Goal: Information Seeking & Learning: Check status

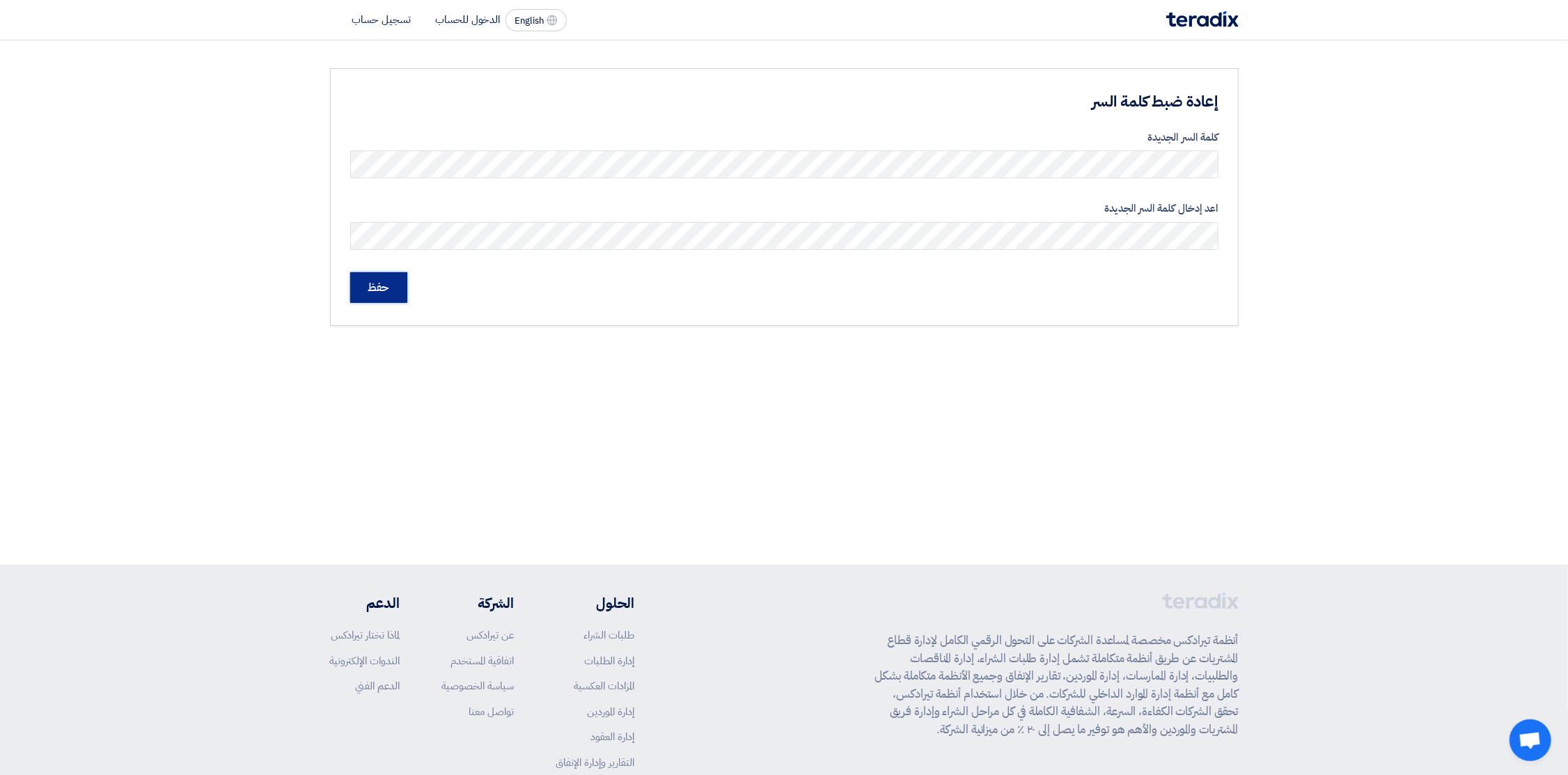
click at [381, 290] on input "حفظ" at bounding box center [378, 287] width 57 height 30
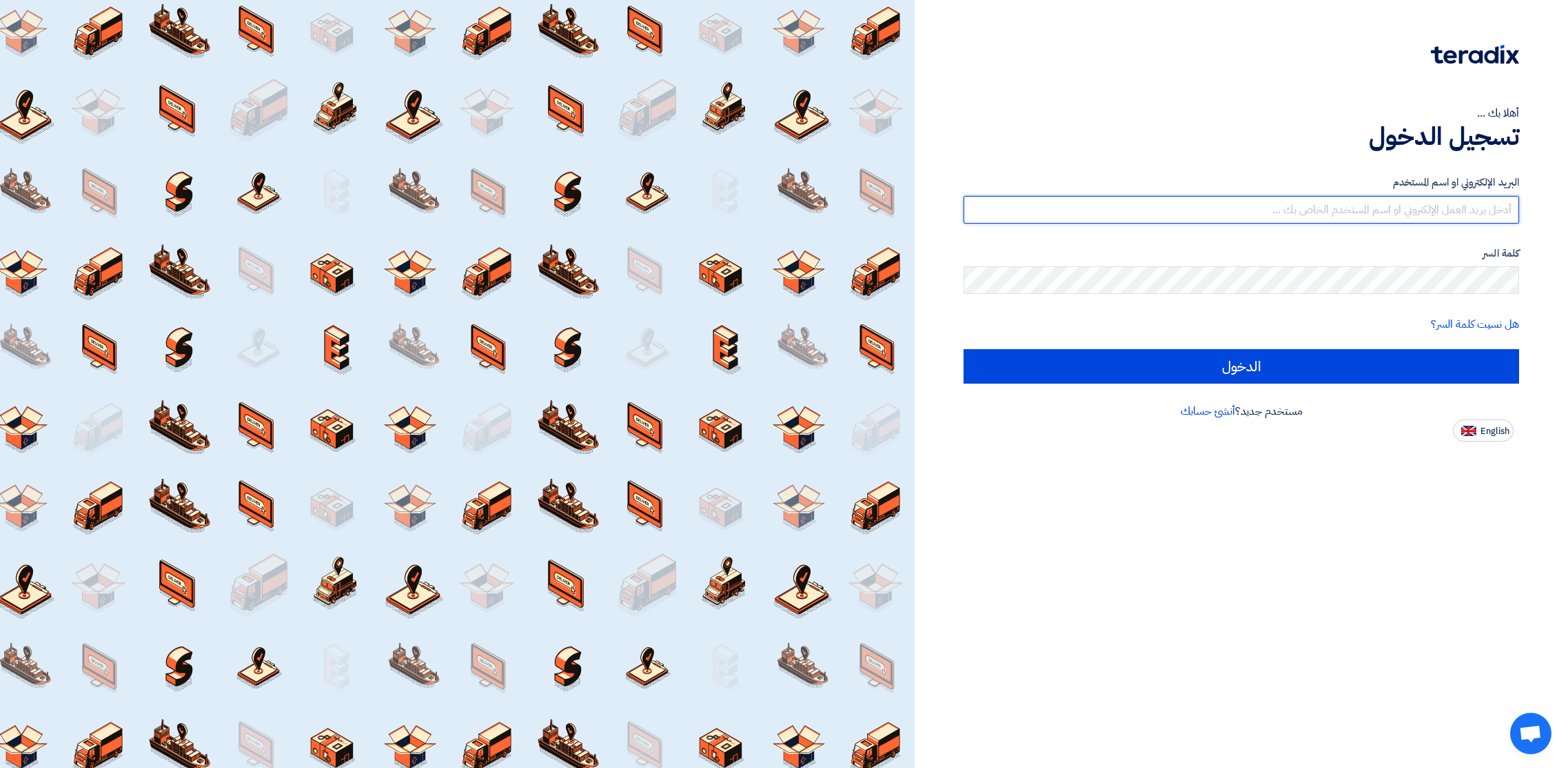
type input "[PERSON_NAME][EMAIL_ADDRESS][PERSON_NAME][DOMAIN_NAME]"
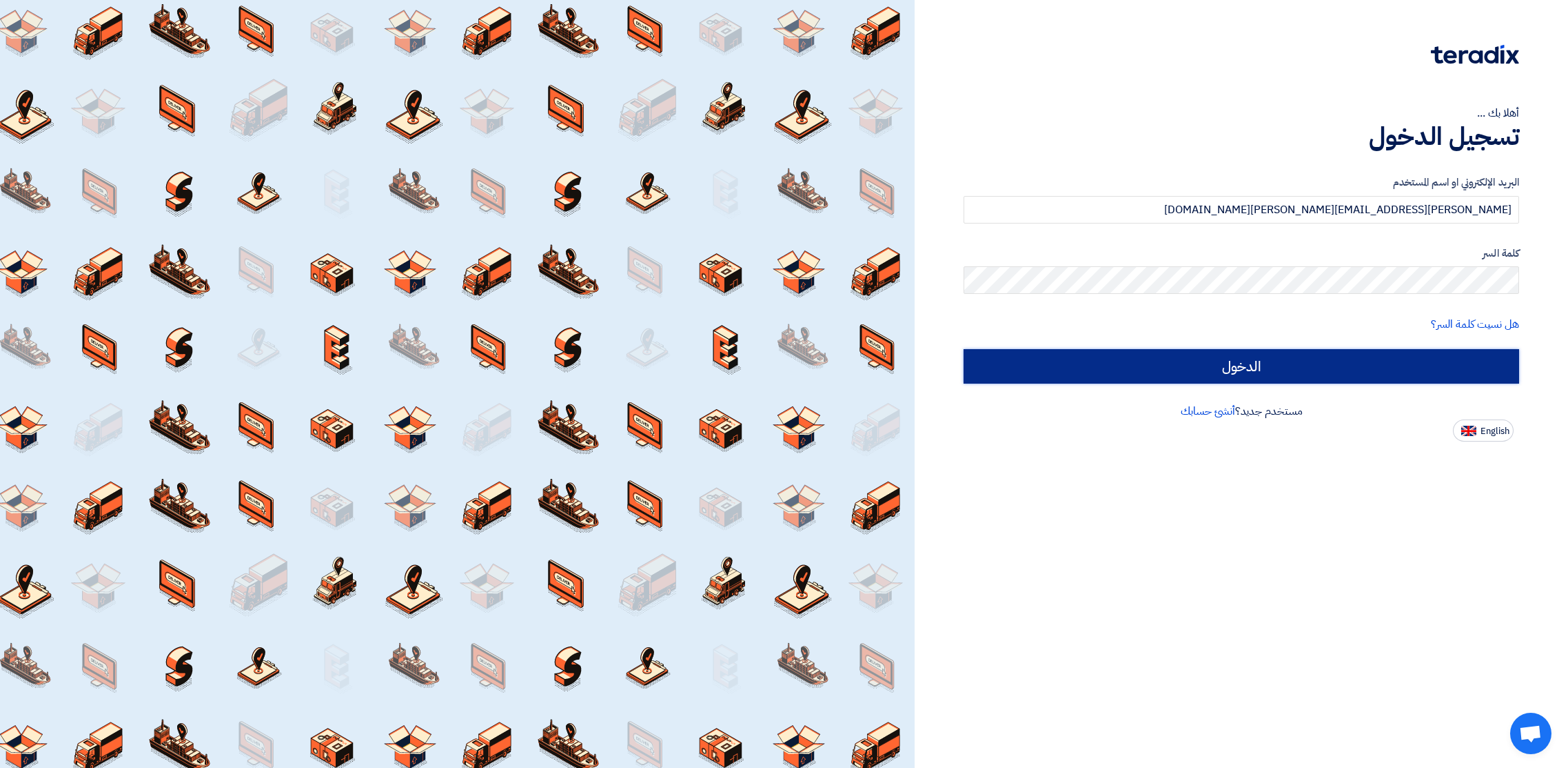
click at [1262, 361] on input "الدخول" at bounding box center [1242, 367] width 556 height 35
type input "Sign in"
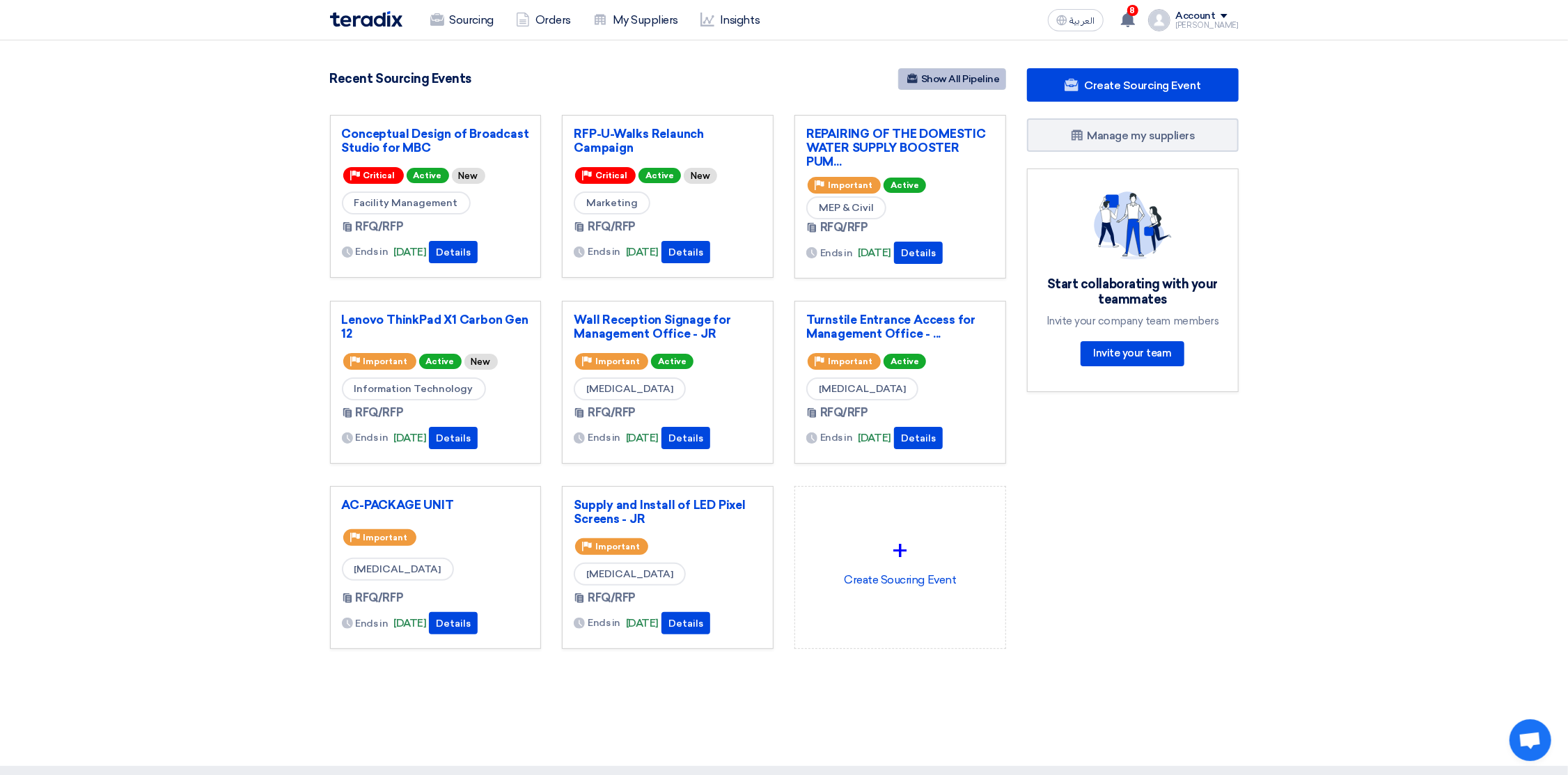
click at [963, 82] on link "Show All Pipeline" at bounding box center [952, 78] width 108 height 21
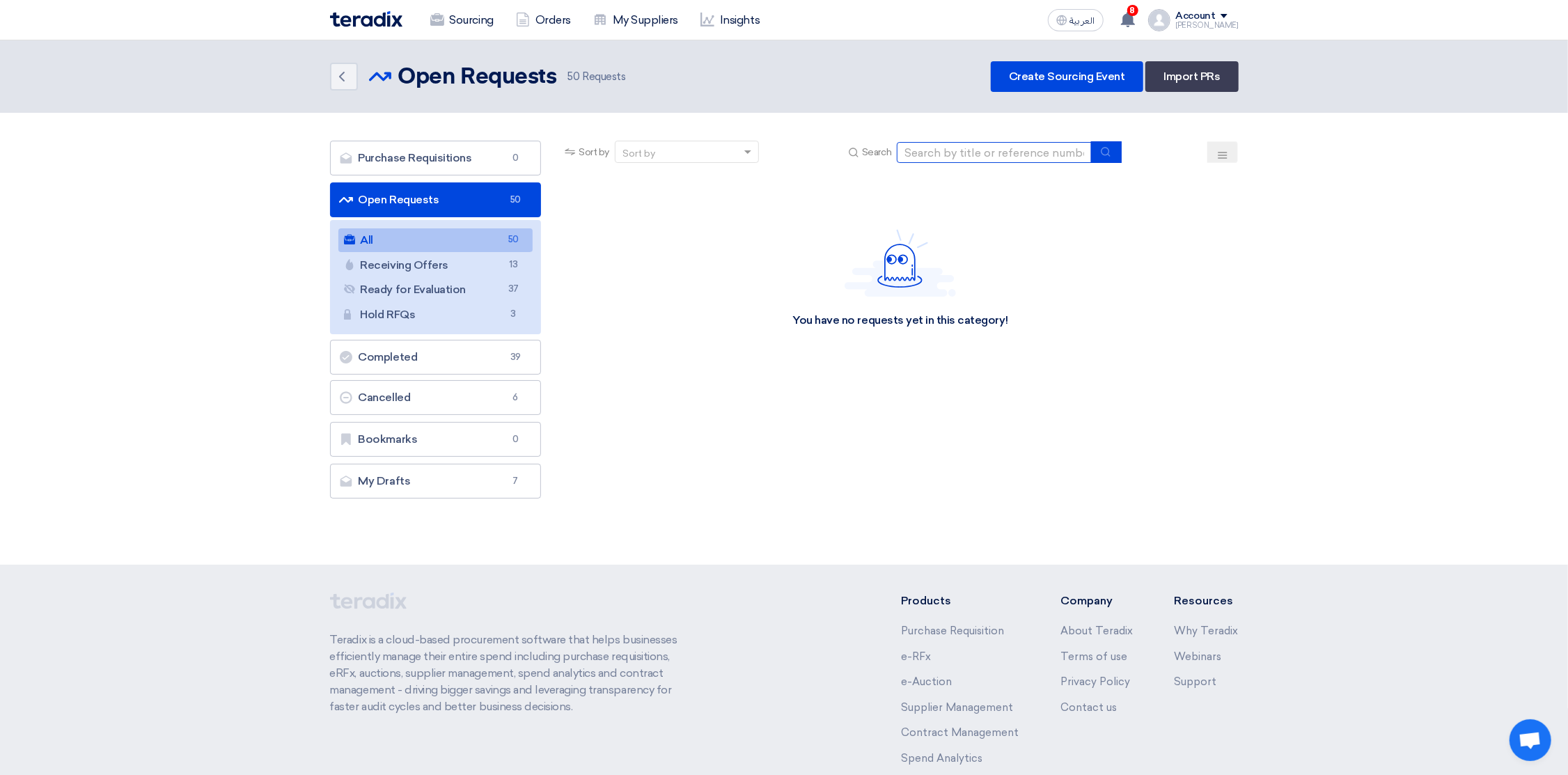
click at [933, 150] on input at bounding box center [994, 152] width 195 height 21
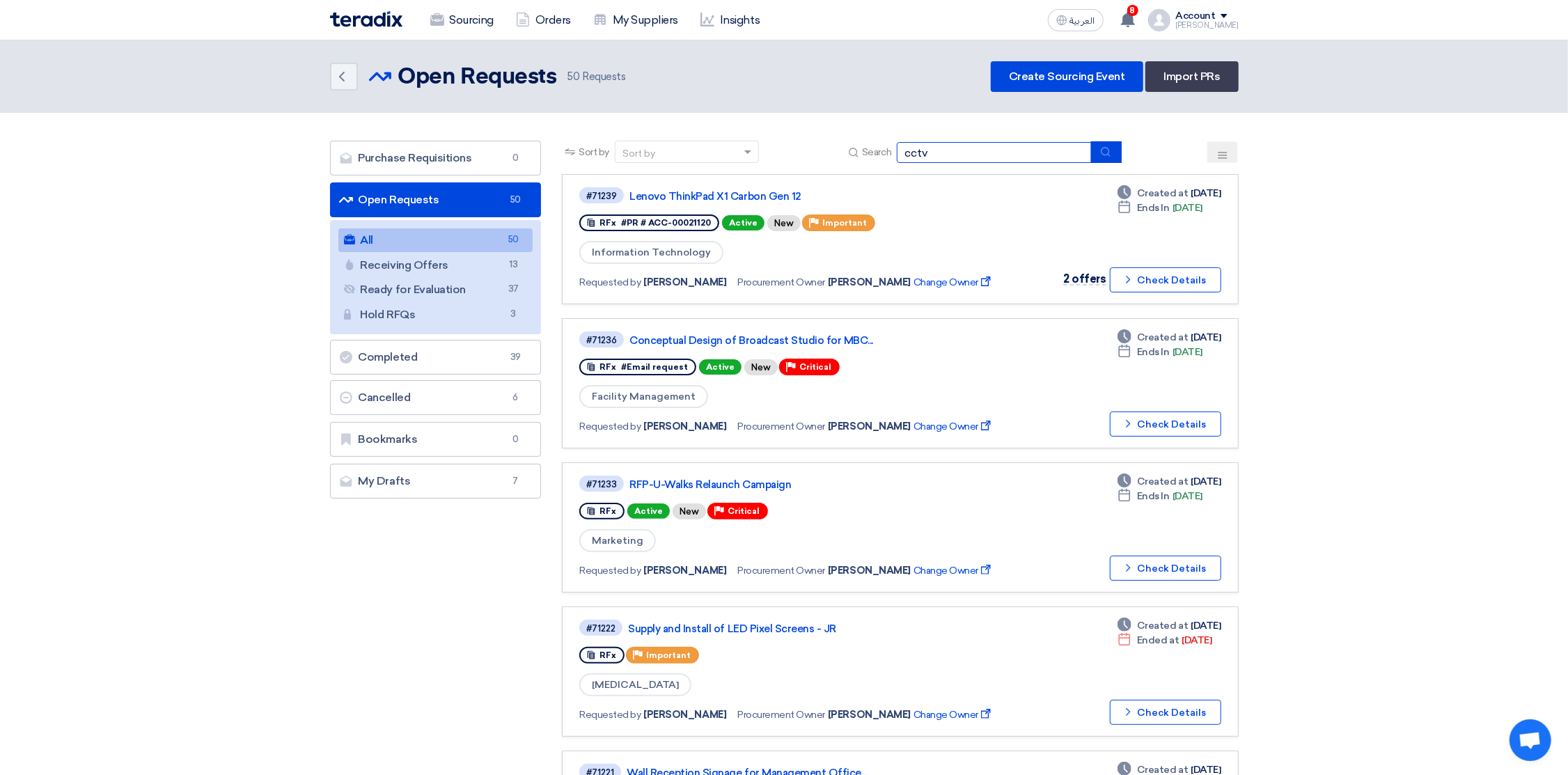
type input "cctv"
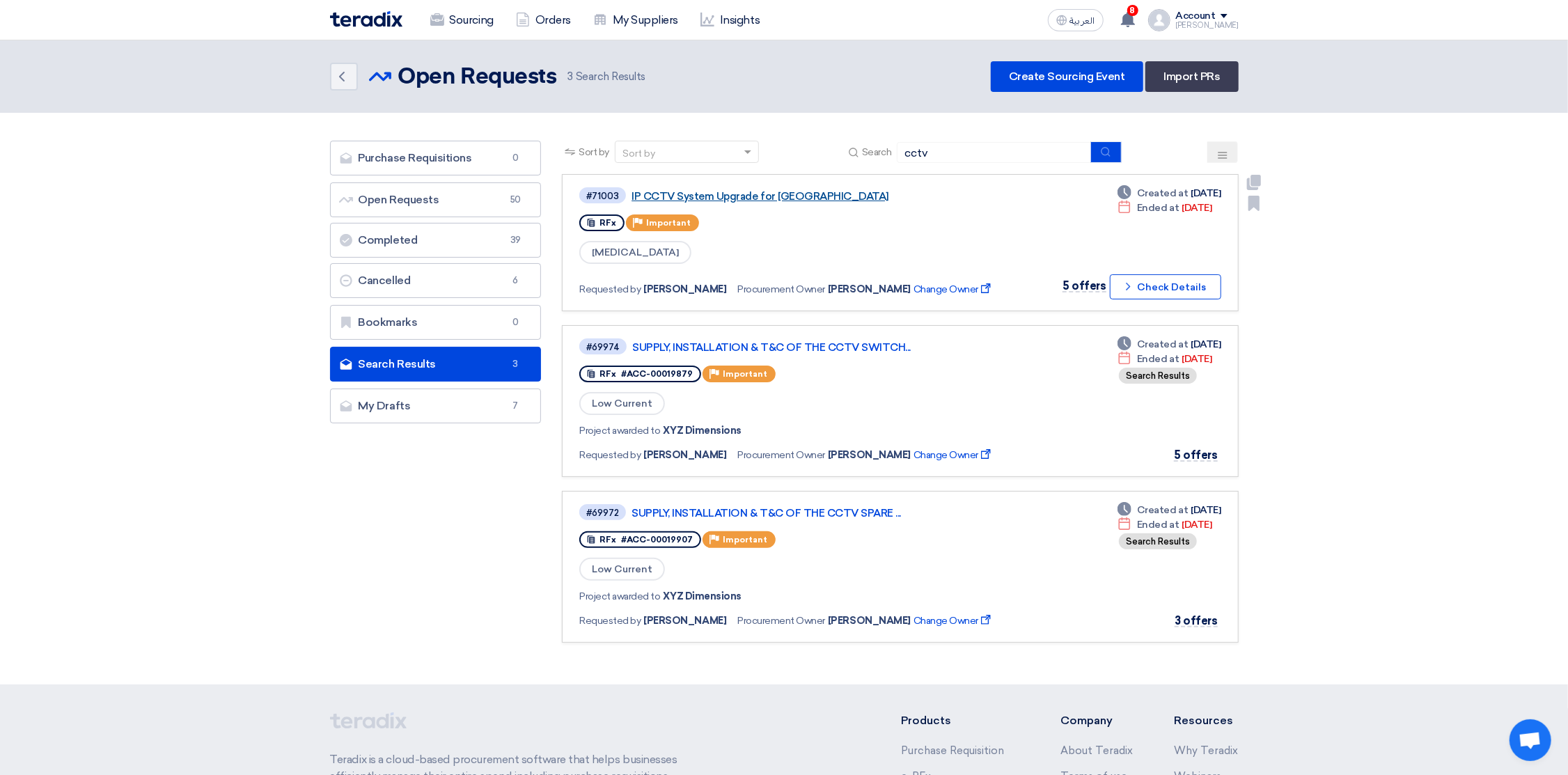
click at [707, 191] on link "IP CCTV System Upgrade for [GEOGRAPHIC_DATA]" at bounding box center [806, 196] width 348 height 13
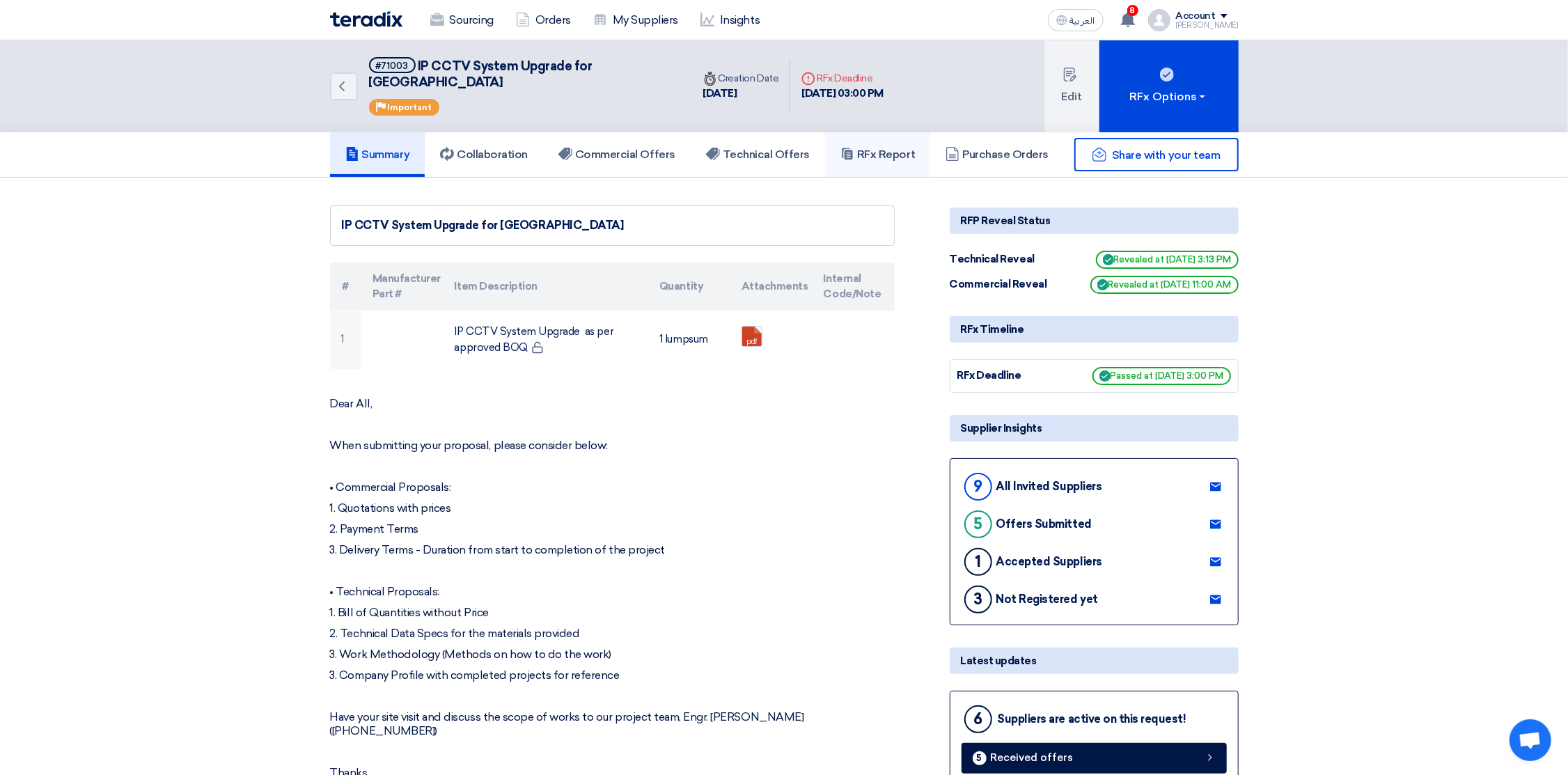
click at [890, 147] on h5 "RFx Report" at bounding box center [877, 154] width 75 height 14
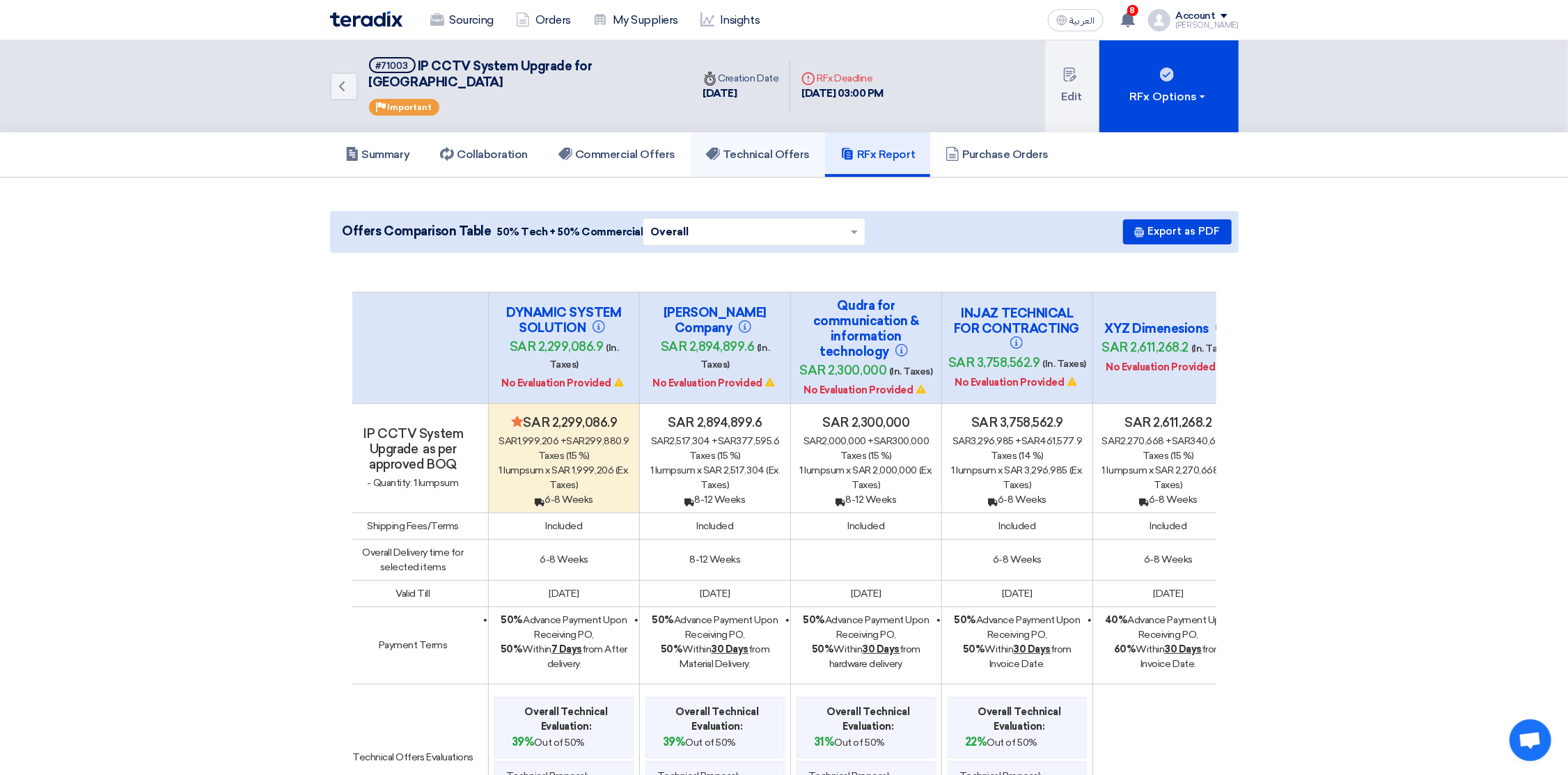
click at [750, 147] on h5 "Technical Offers" at bounding box center [758, 154] width 104 height 14
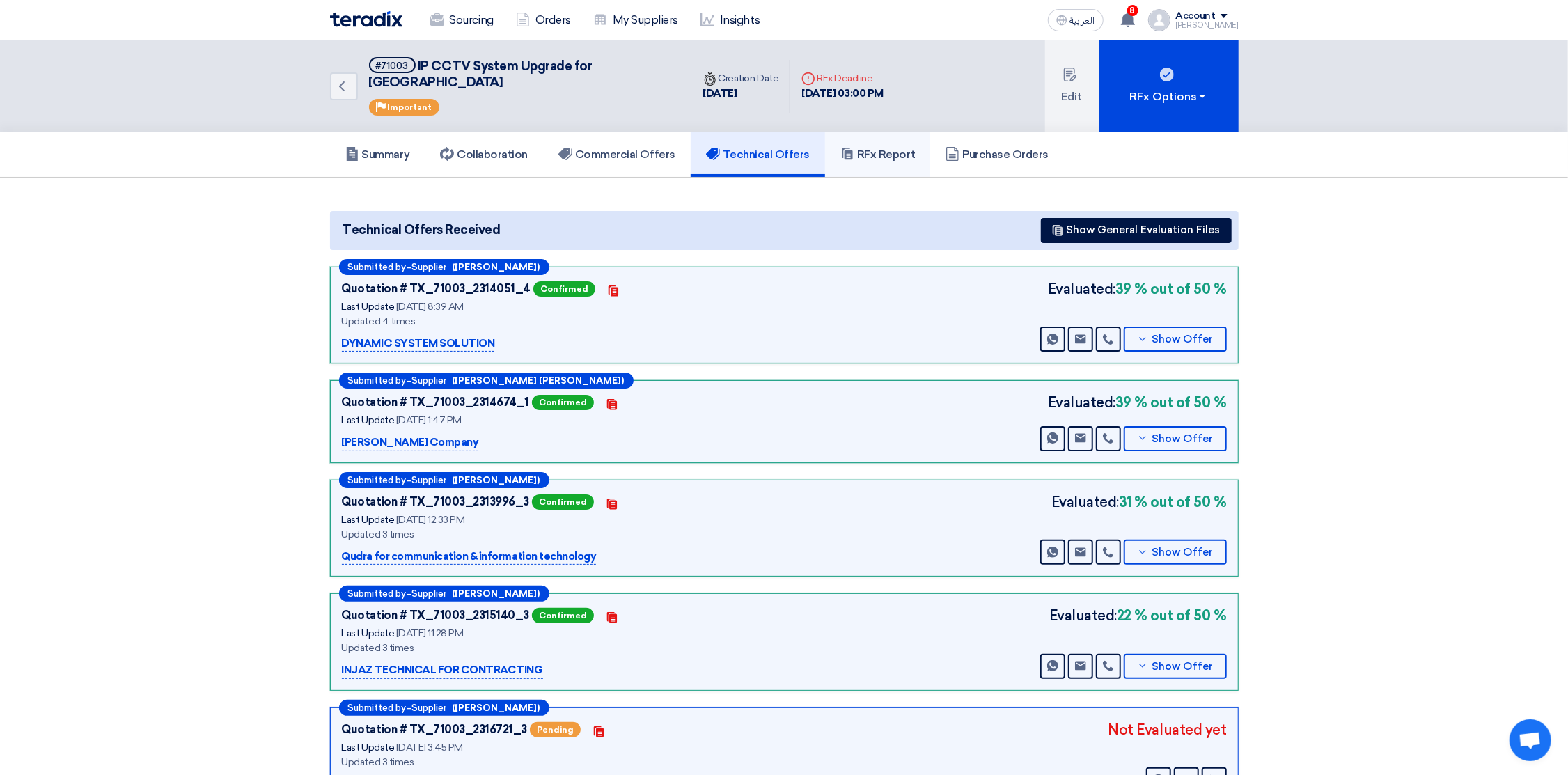
click at [859, 147] on h5 "RFx Report" at bounding box center [877, 154] width 75 height 14
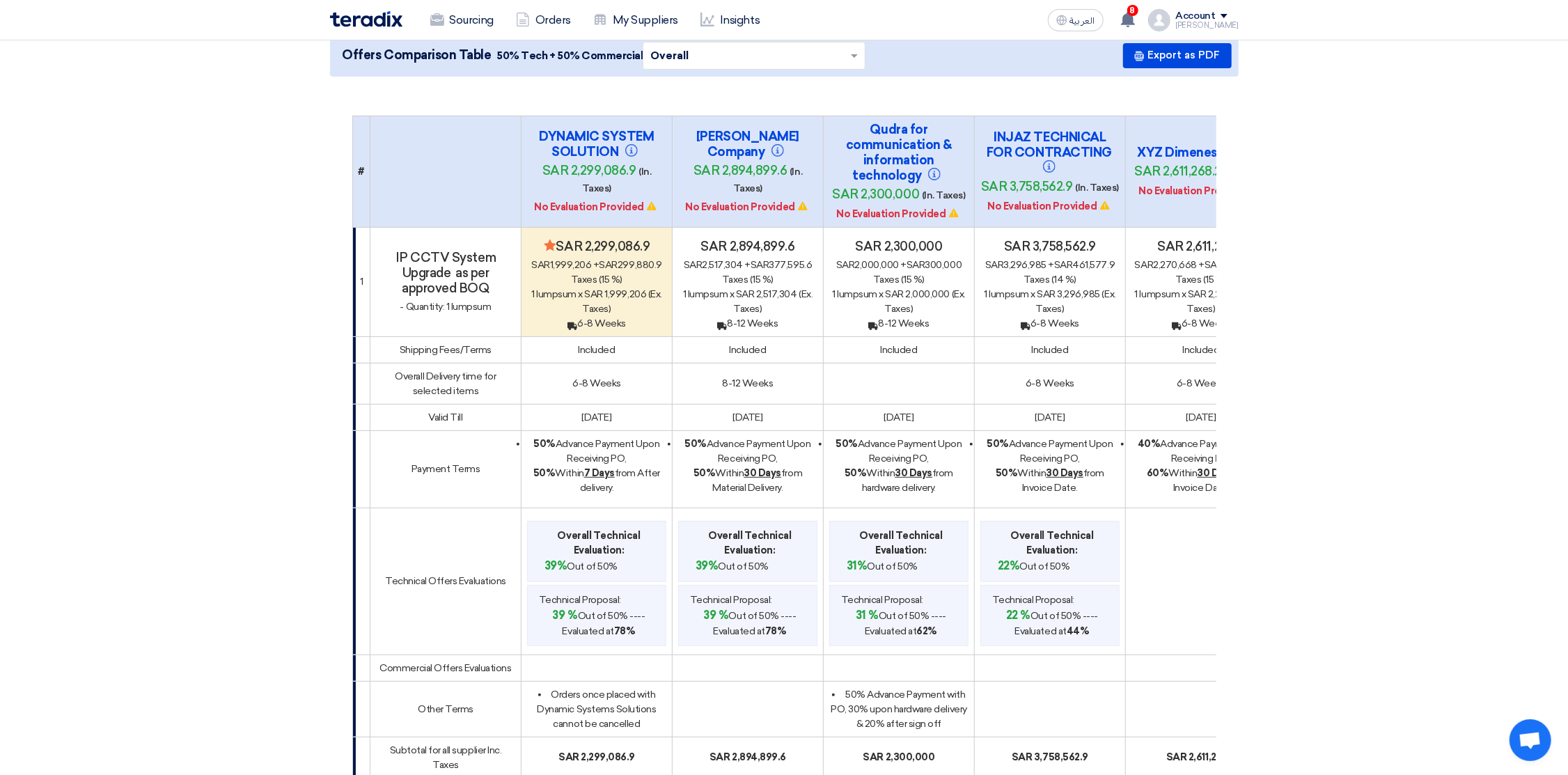
scroll to position [209, 0]
